Goal: Communication & Community: Answer question/provide support

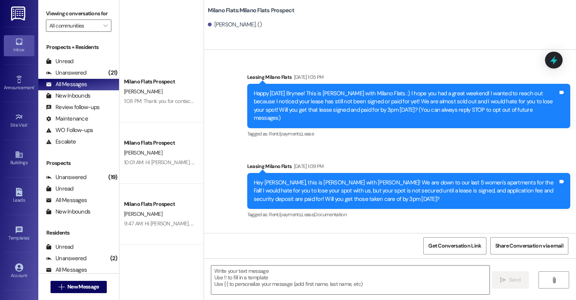
scroll to position [6428, 0]
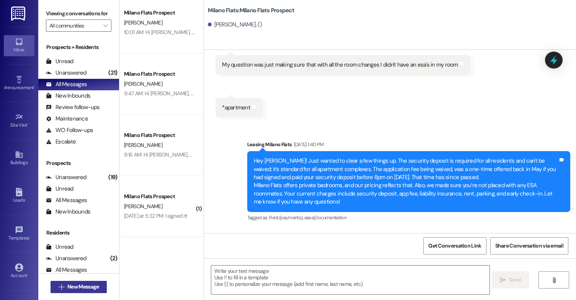
click at [70, 285] on span "New Message" at bounding box center [82, 287] width 31 height 8
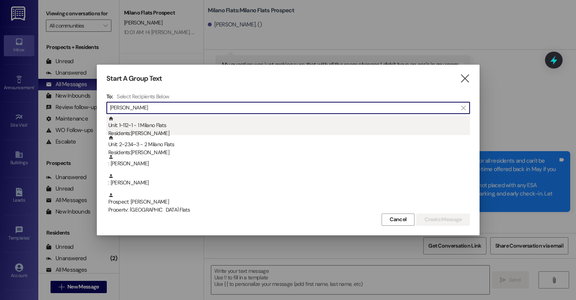
type input "[PERSON_NAME]"
click at [158, 134] on div "Residents: [PERSON_NAME]" at bounding box center [289, 133] width 362 height 8
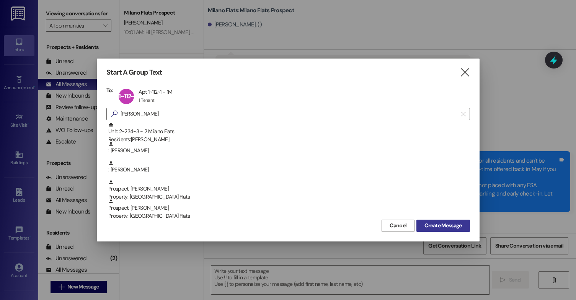
click at [442, 228] on span "Create Message" at bounding box center [442, 226] width 37 height 8
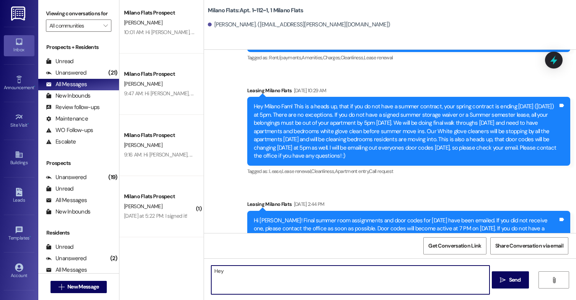
scroll to position [11682, 0]
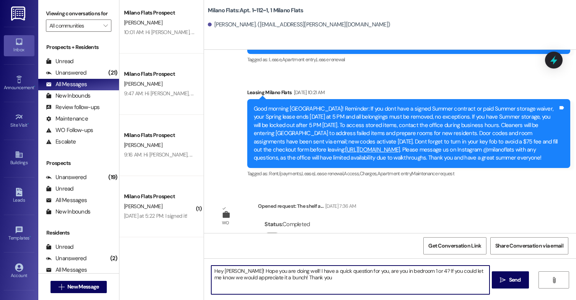
type textarea "Hey [PERSON_NAME]! Hope you are doing well! I have a quick question for you, ar…"
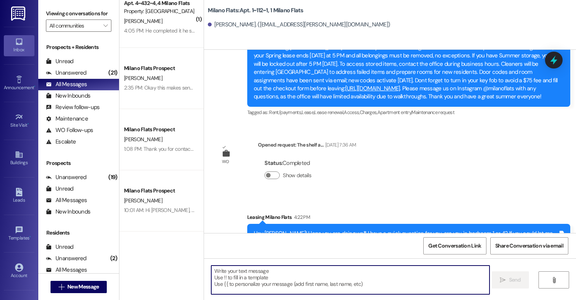
scroll to position [0, 0]
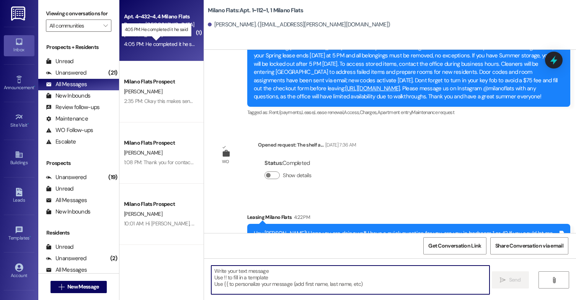
click at [171, 42] on div "4:05 PM: He completed it he said 4:05 PM: He completed it he said" at bounding box center [161, 44] width 75 height 7
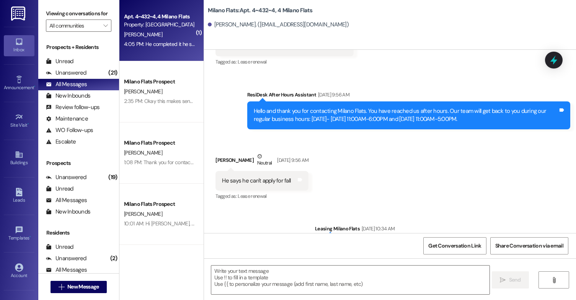
scroll to position [9406, 0]
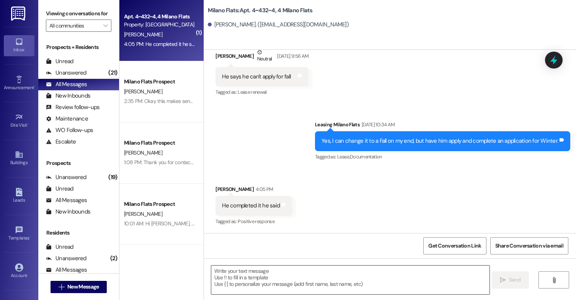
click at [260, 271] on textarea at bounding box center [350, 280] width 278 height 29
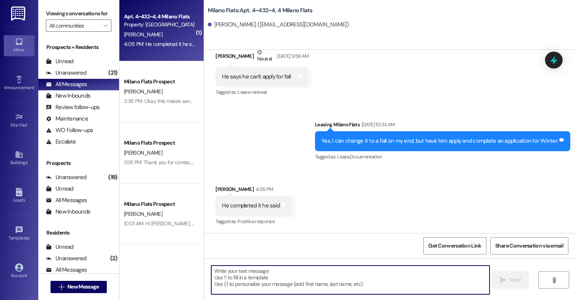
click at [323, 270] on textarea at bounding box center [350, 280] width 278 height 29
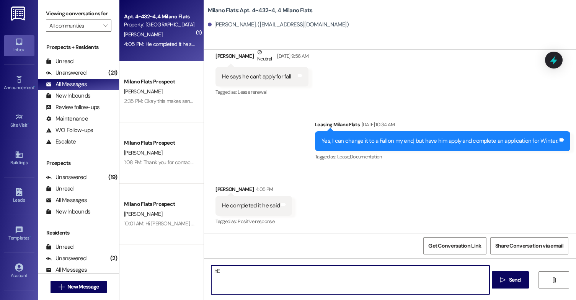
type textarea "h"
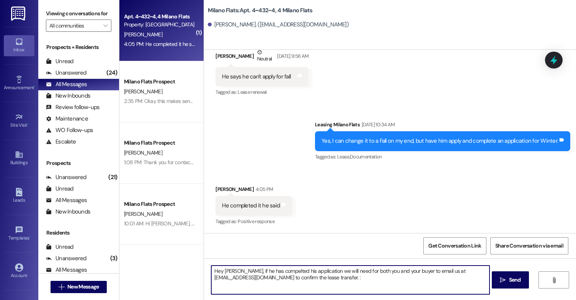
type textarea "Hey [PERSON_NAME], if he has compelted his application we will need for both yo…"
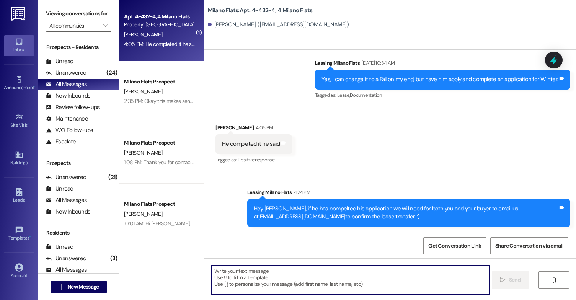
scroll to position [9468, 0]
click at [70, 79] on div "Unanswered (24)" at bounding box center [78, 72] width 81 height 11
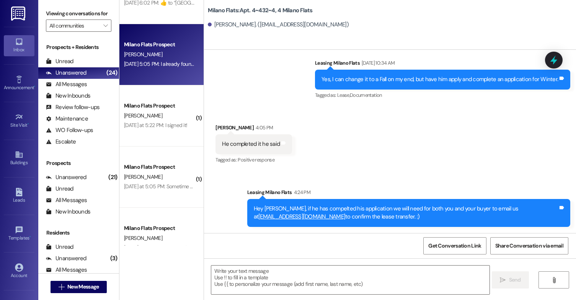
scroll to position [918, 0]
